Goal: Task Accomplishment & Management: Complete application form

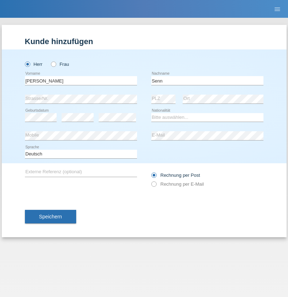
type input "Senn"
select select "CH"
select select "en"
radio input "true"
click at [81, 81] on input "text" at bounding box center [81, 80] width 112 height 9
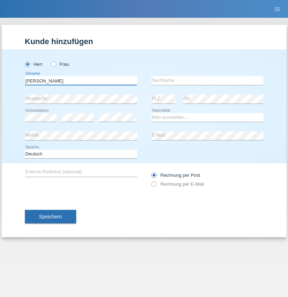
type input "Mohammad Qais"
click at [207, 81] on input "text" at bounding box center [207, 80] width 112 height 9
type input "Nemani"
select select "AF"
select select "C"
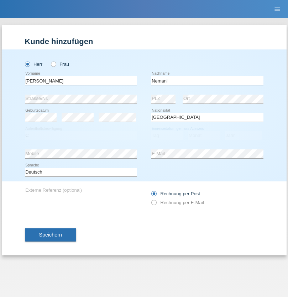
select select "02"
select select "01"
select select "2021"
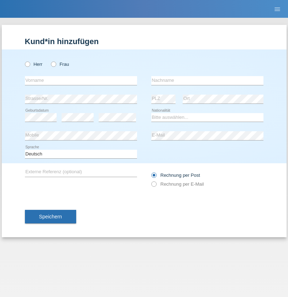
radio input "true"
click at [81, 81] on input "text" at bounding box center [81, 80] width 112 height 9
type input "[PERSON_NAME]"
click at [207, 81] on input "text" at bounding box center [207, 80] width 112 height 9
type input "Jacquet"
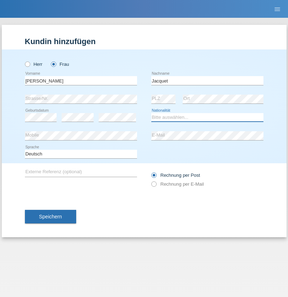
select select "CH"
radio input "true"
select select "DE"
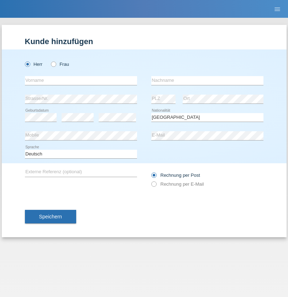
select select "C"
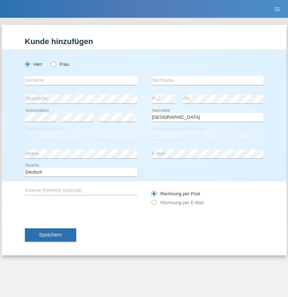
select select "07"
select select "11"
select select "1972"
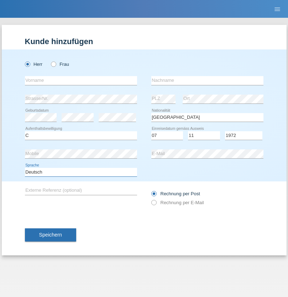
select select "en"
